Goal: Information Seeking & Learning: Learn about a topic

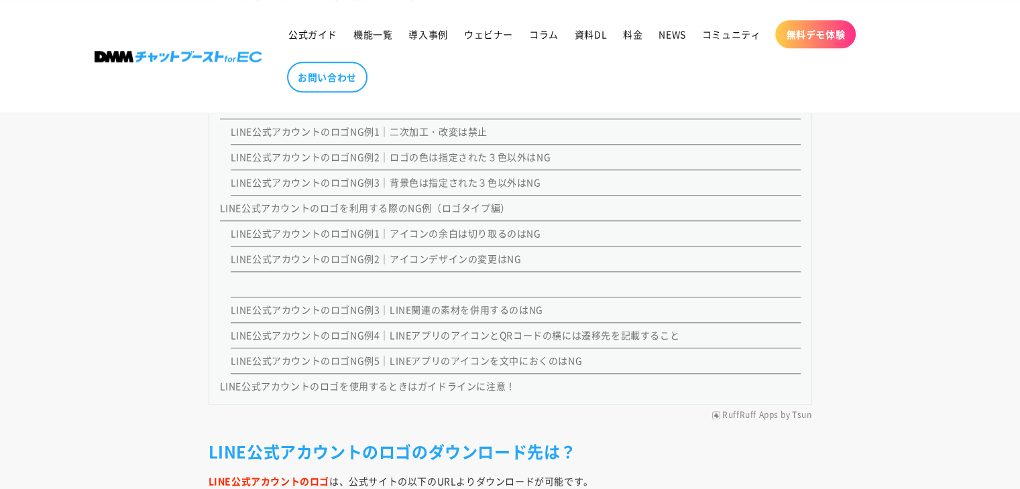
scroll to position [1182, 0]
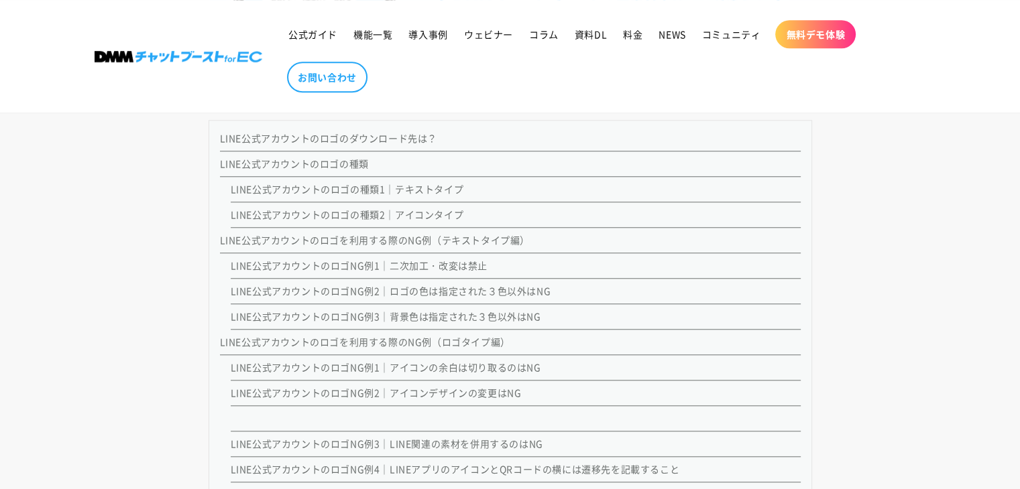
click at [351, 158] on link "LINE公式アカウントのロゴの種類" at bounding box center [294, 163] width 149 height 13
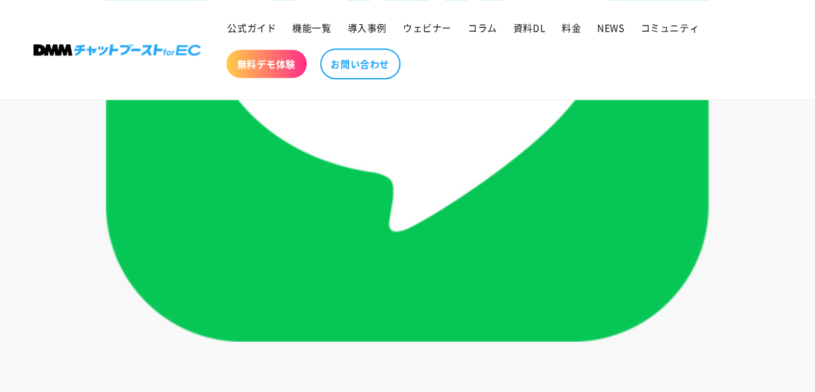
scroll to position [3576, 0]
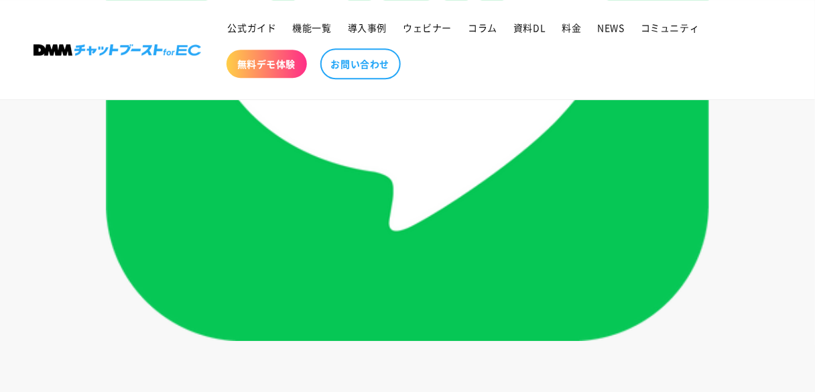
scroll to position [945, 0]
